Goal: Task Accomplishment & Management: Use online tool/utility

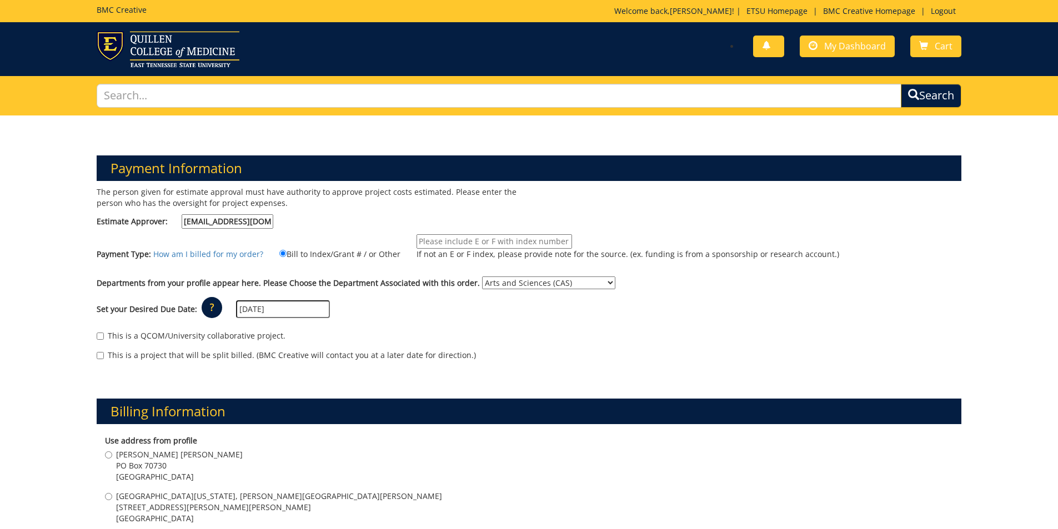
select select "15"
click at [472, 240] on input "If not an E or F index, please provide note for the source. (ex. funding is fro…" at bounding box center [493, 241] width 155 height 14
click at [644, 300] on div "Set your Desired Due Date: ? × How long will my project take to finish? : Pleas…" at bounding box center [529, 309] width 882 height 31
click at [492, 235] on input "If not an E or F index, please provide note for the source. (ex. funding is fro…" at bounding box center [493, 241] width 155 height 14
type input "E21001F"
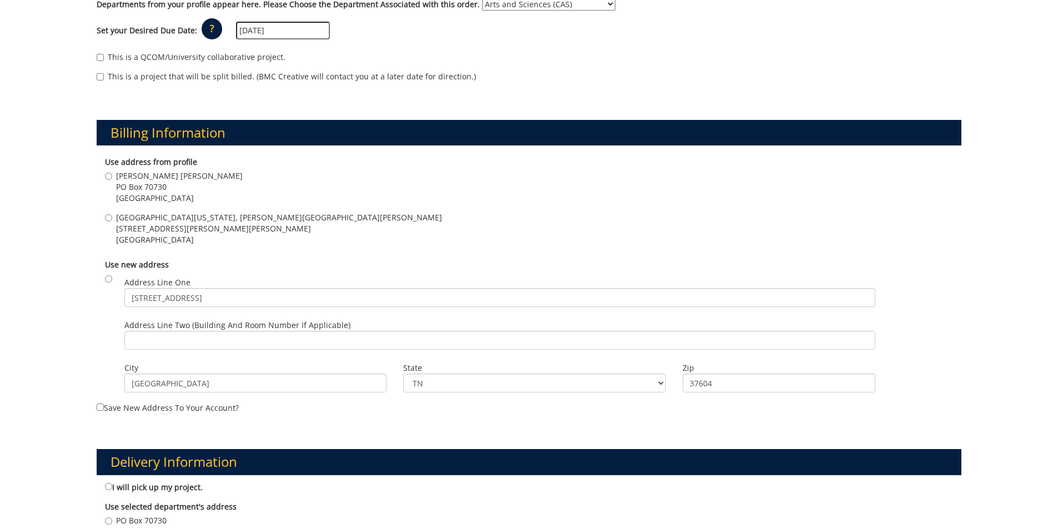
scroll to position [278, 0]
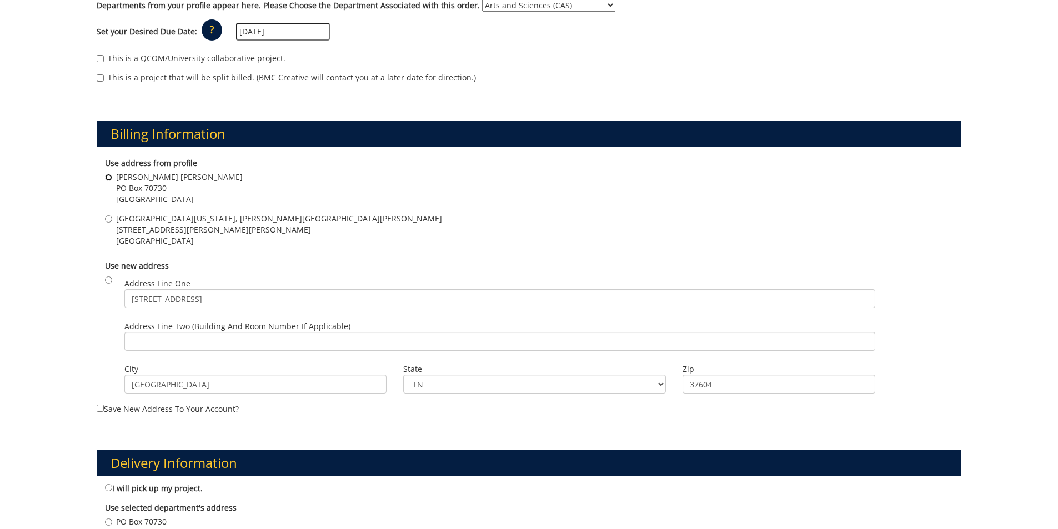
click at [107, 177] on input "Gilbreath Hall PO Box 70730 Johnson city , TN 37614" at bounding box center [108, 177] width 7 height 7
radio input "true"
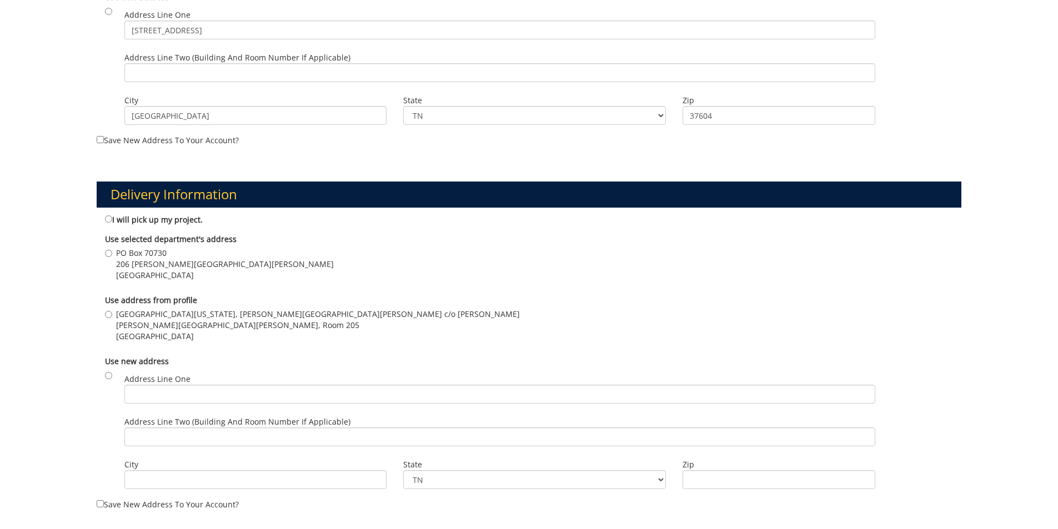
scroll to position [555, 0]
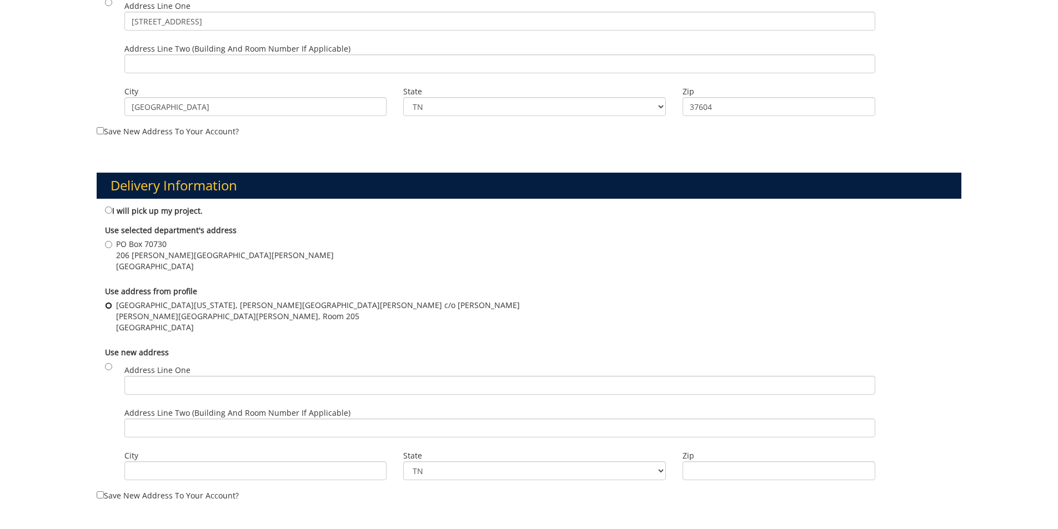
click at [108, 307] on input "East Tennessee State University, Gilbreath Hall c/o Jennifer Price Gilbreath Ha…" at bounding box center [108, 305] width 7 height 7
radio input "true"
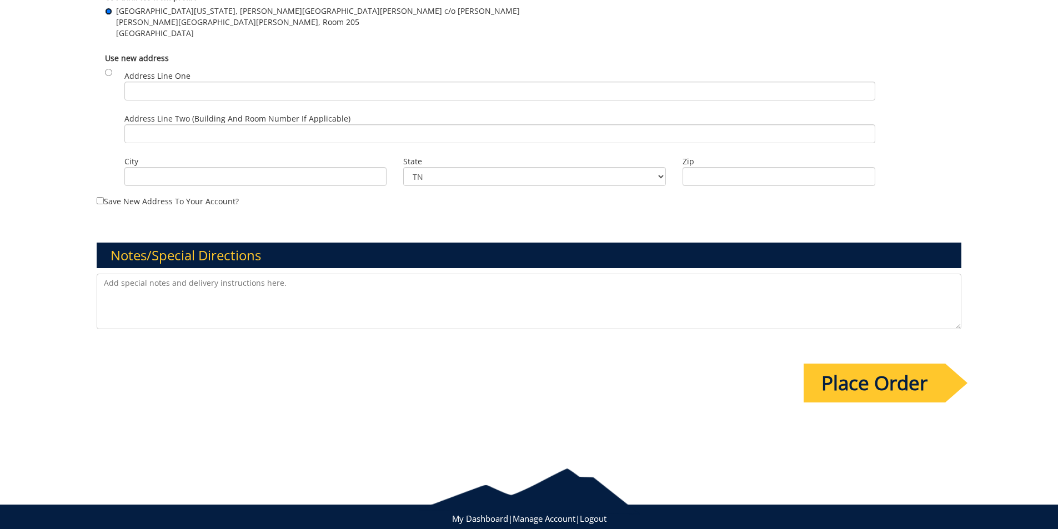
scroll to position [877, 0]
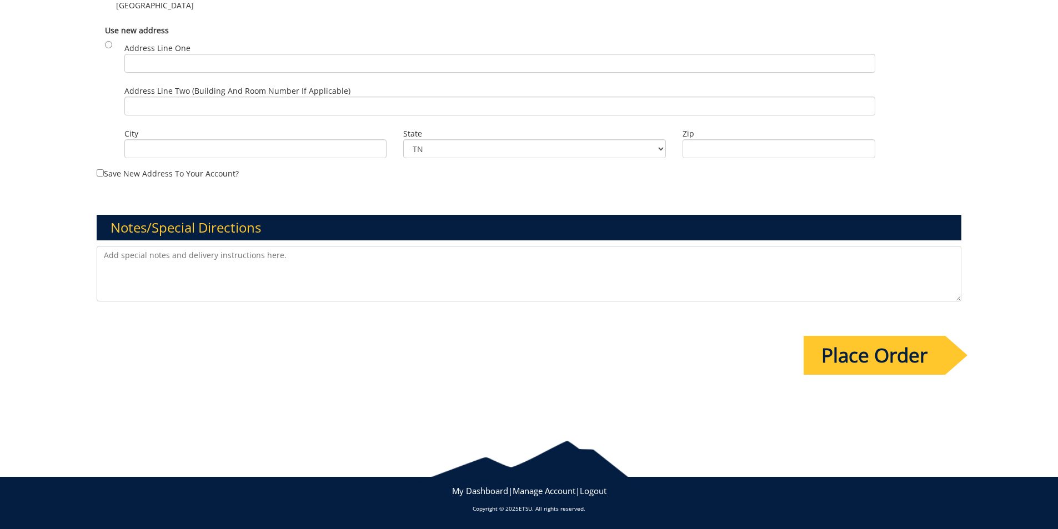
click at [848, 350] on input "Place Order" at bounding box center [874, 355] width 142 height 39
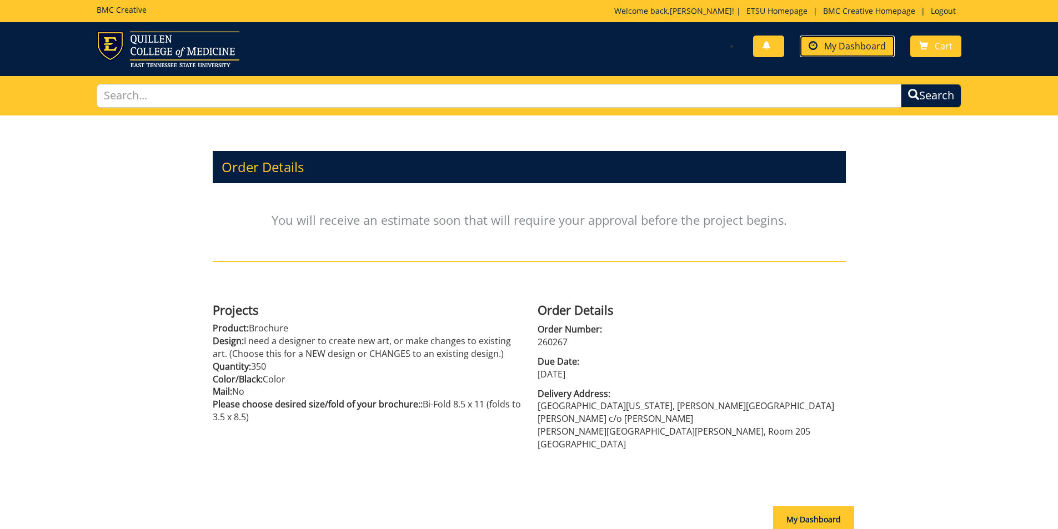
click at [845, 42] on span "My Dashboard" at bounding box center [855, 46] width 62 height 12
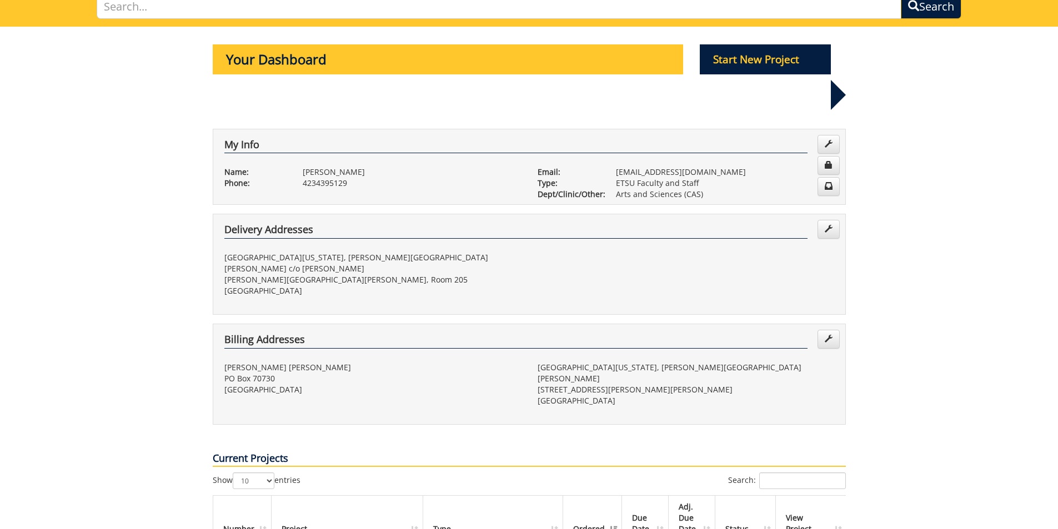
scroll to position [278, 0]
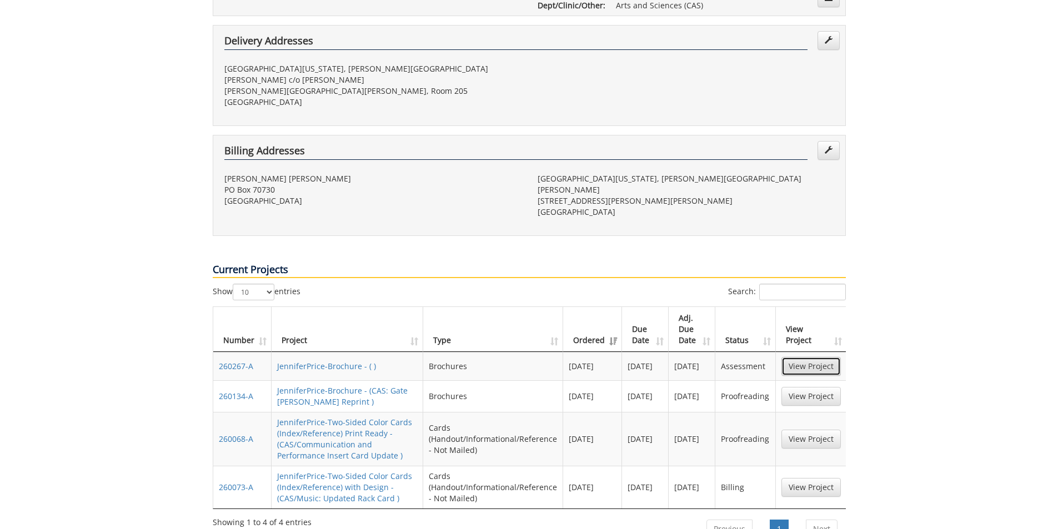
click at [804, 357] on link "View Project" at bounding box center [810, 366] width 59 height 19
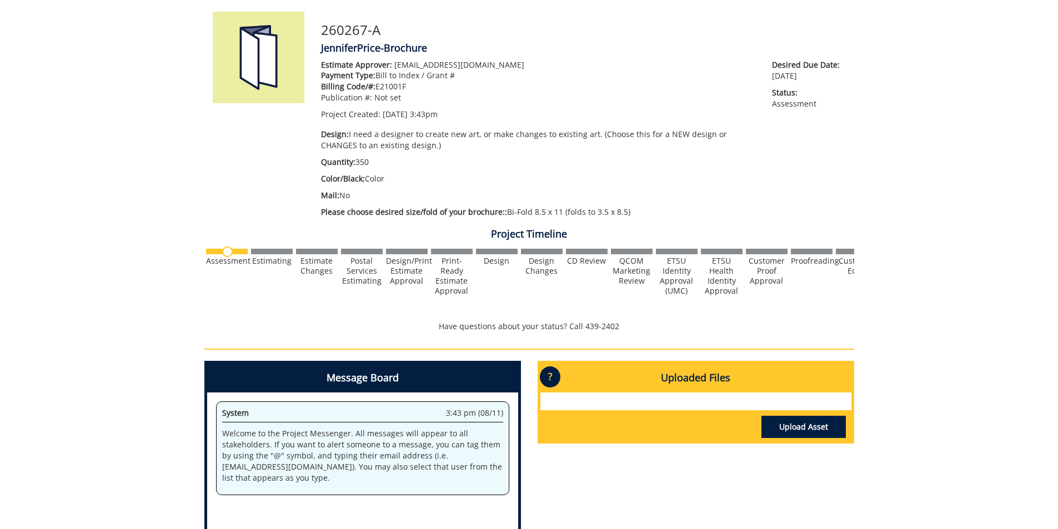
scroll to position [167, 0]
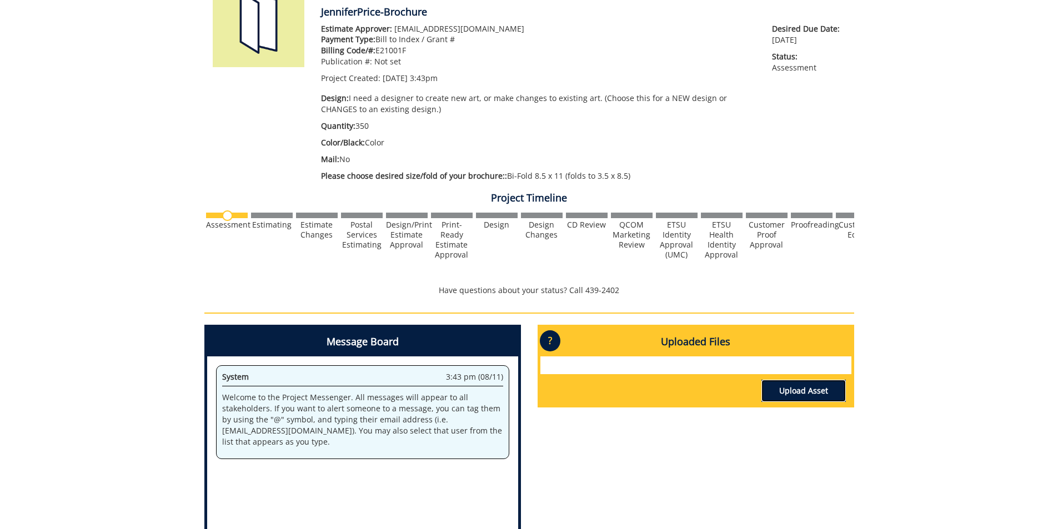
click at [824, 390] on link "Upload Asset" at bounding box center [803, 391] width 84 height 22
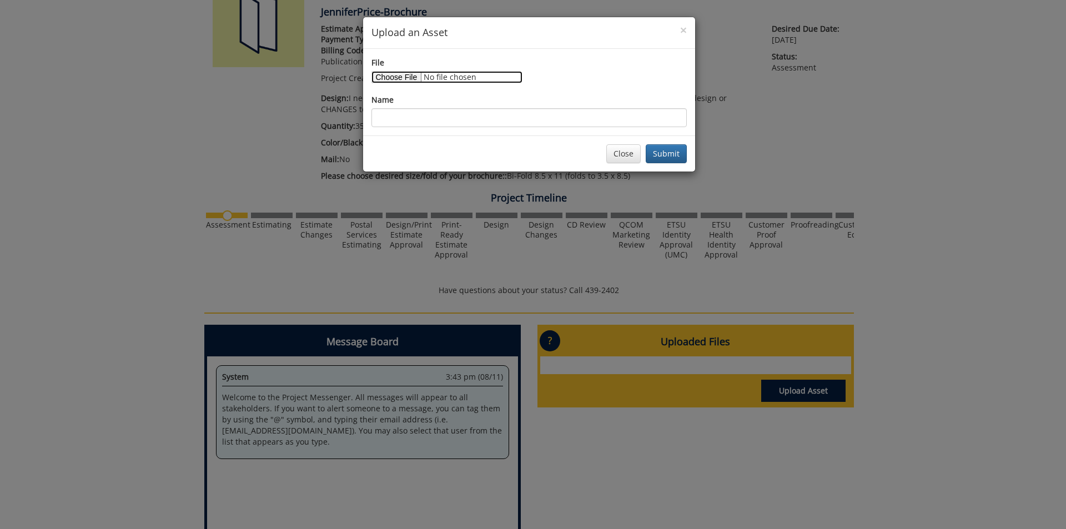
click at [389, 77] on input "File" at bounding box center [446, 77] width 151 height 12
type input "C:\fakepath\A Bold New Home for Learning and Discovery at ETSU Enhancing the St…"
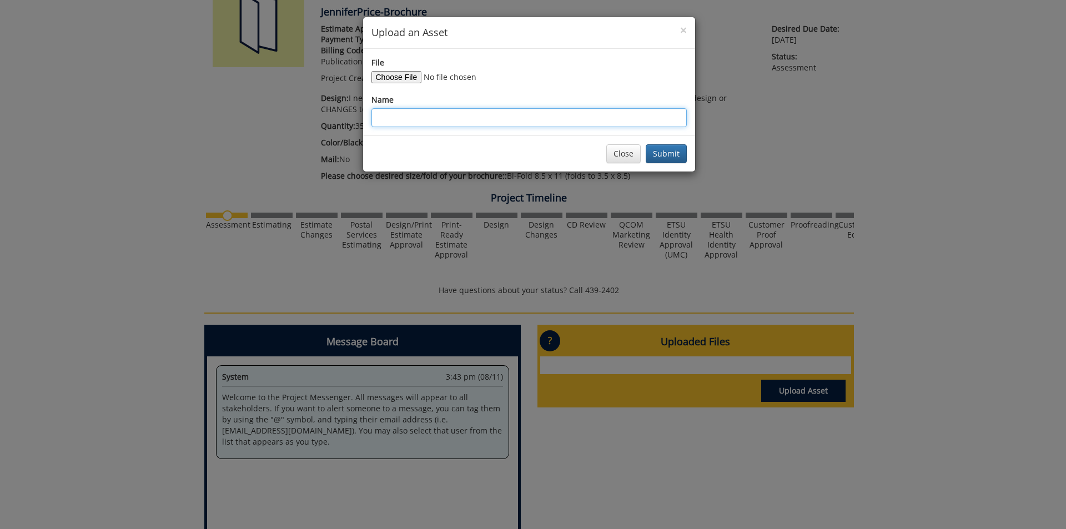
click at [465, 122] on input "Name" at bounding box center [528, 117] width 315 height 19
type input "Draft brochure for new academic building_student focus"
click at [646, 144] on button "Submit" at bounding box center [666, 153] width 41 height 19
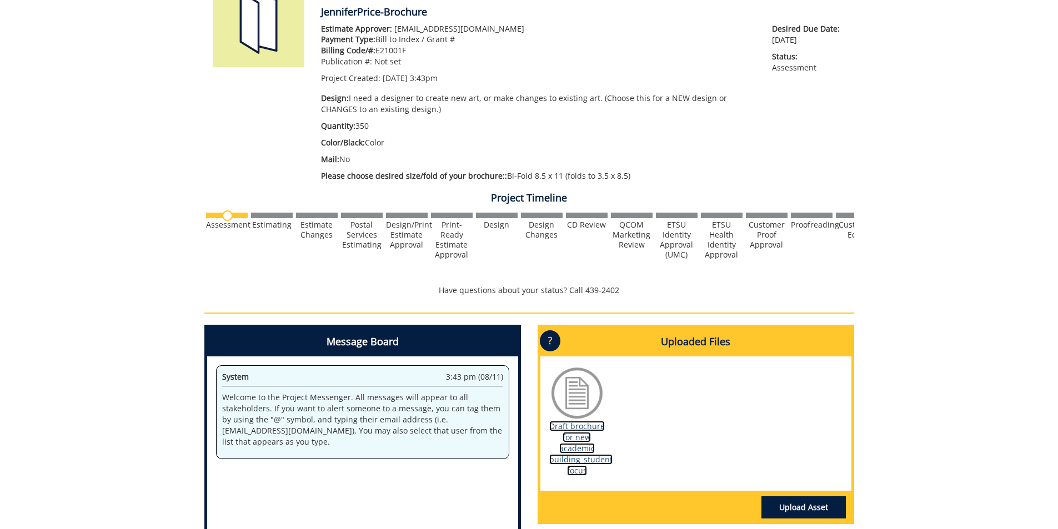
click at [561, 452] on link "Draft brochure for new academic building_student focus" at bounding box center [580, 448] width 63 height 55
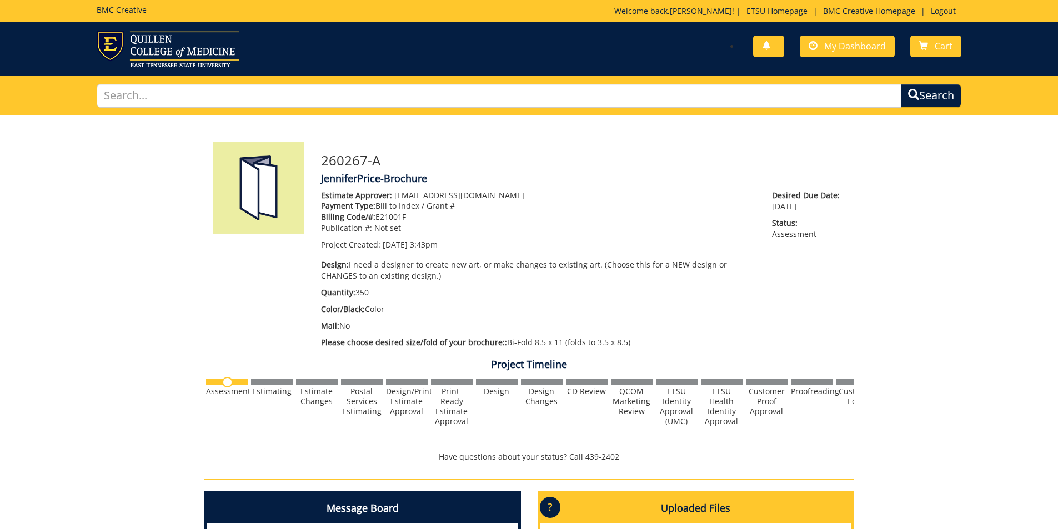
scroll to position [167, 0]
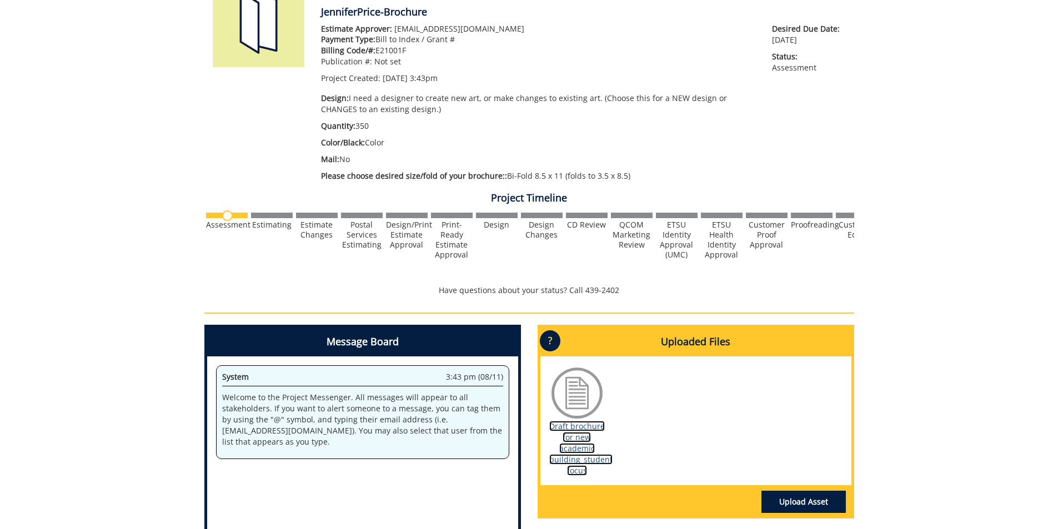
click at [571, 434] on link "Draft brochure for new academic building_student focus" at bounding box center [580, 448] width 63 height 55
